Goal: Task Accomplishment & Management: Manage account settings

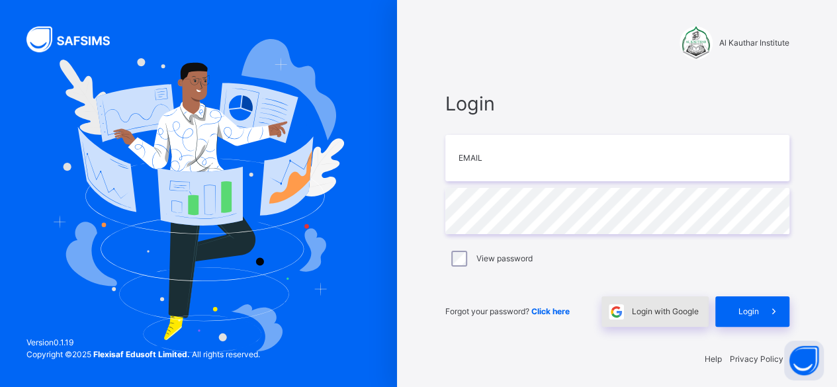
click at [631, 298] on span at bounding box center [616, 311] width 30 height 30
click at [657, 306] on span "Login with Google" at bounding box center [665, 312] width 67 height 12
